Goal: Task Accomplishment & Management: Manage account settings

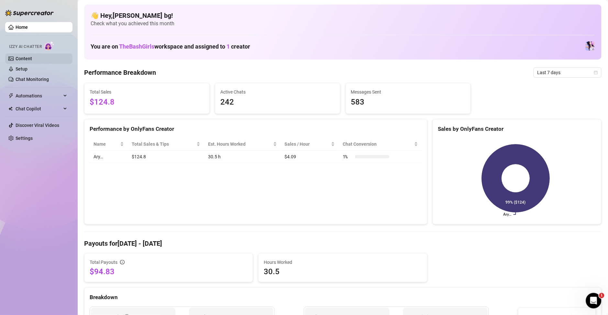
click at [28, 60] on link "Content" at bounding box center [24, 58] width 17 height 5
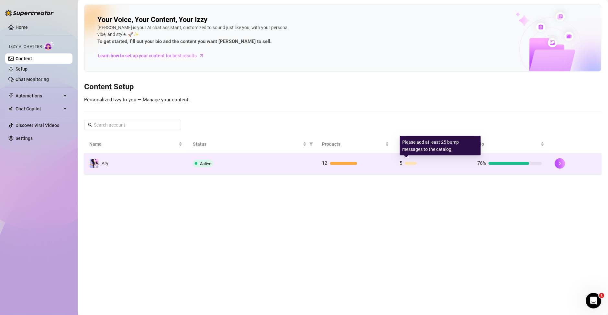
click at [409, 165] on div "5" at bounding box center [432, 164] width 65 height 8
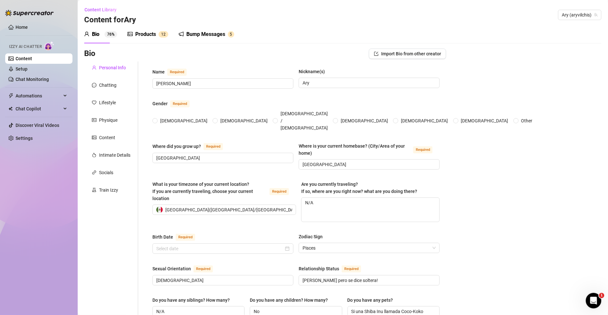
radio input "true"
type input "[DATE]"
click at [218, 35] on div "Bump Messages" at bounding box center [205, 34] width 39 height 8
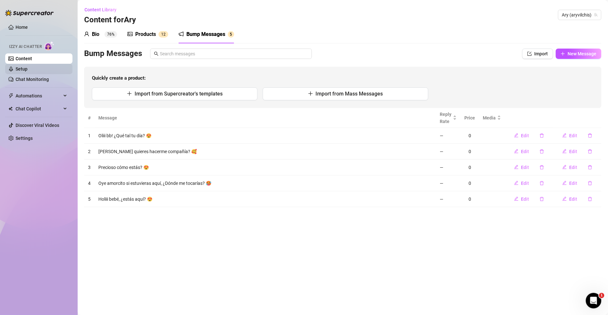
click at [25, 70] on link "Setup" at bounding box center [22, 68] width 12 height 5
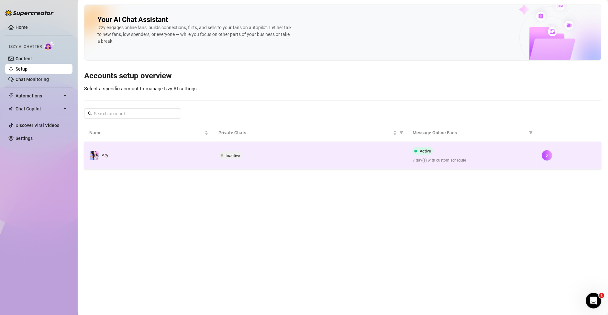
click at [530, 158] on span "7 day(s) with custom schedule" at bounding box center [472, 160] width 119 height 6
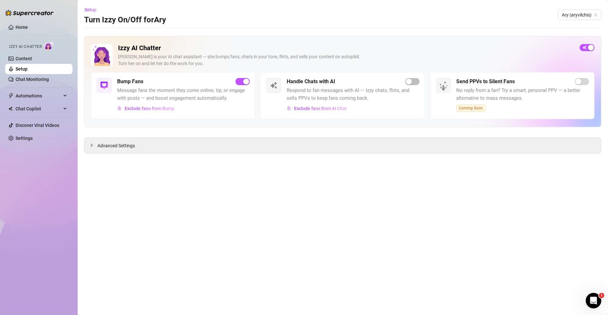
click at [579, 85] on div "Send PPVs to Silent Fans" at bounding box center [523, 82] width 133 height 8
click at [416, 82] on span "button" at bounding box center [413, 81] width 14 height 7
click at [412, 86] on div "Handle Chats with AI Respond to fan messages with AI — Izzy chats, flirts, and …" at bounding box center [353, 96] width 133 height 36
click at [413, 83] on button "button" at bounding box center [413, 81] width 14 height 7
